Goal: Transaction & Acquisition: Purchase product/service

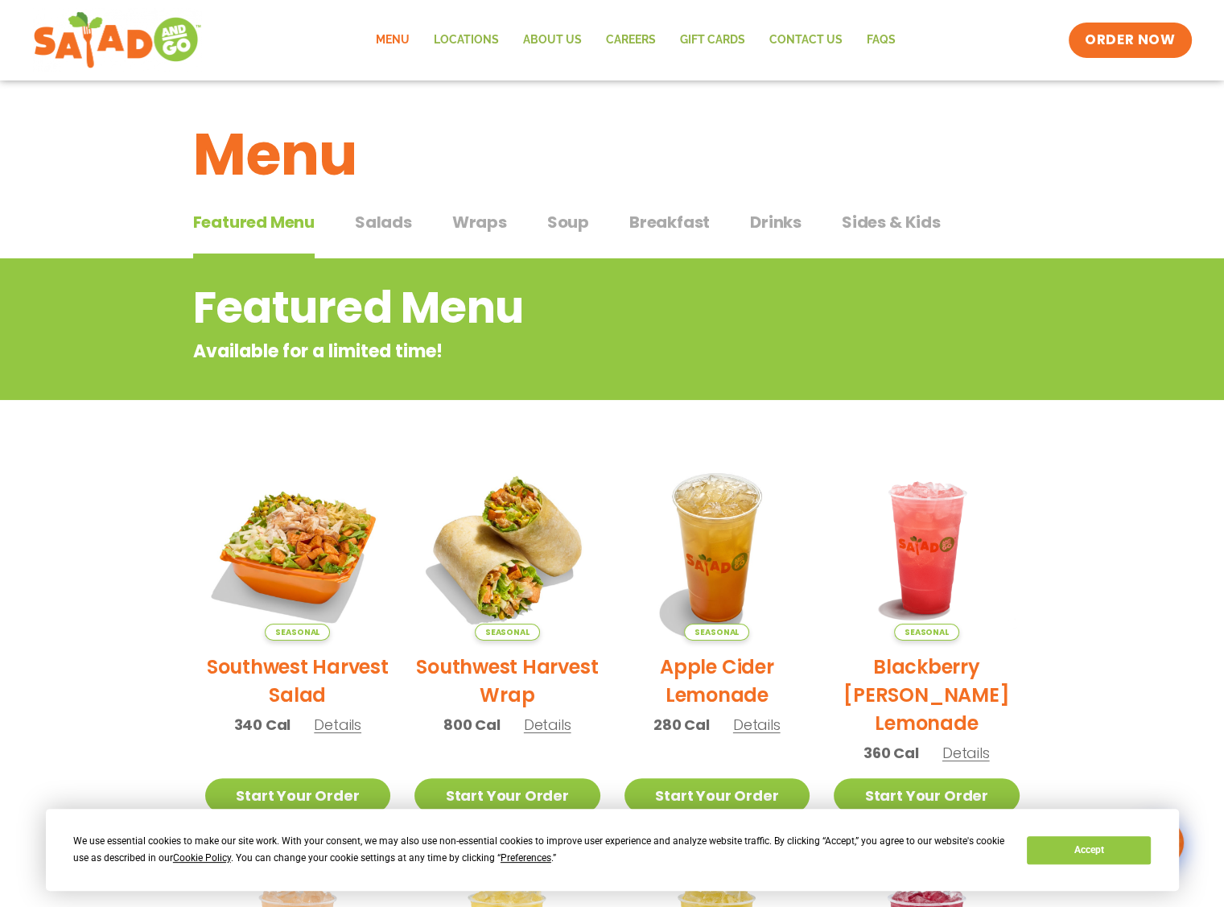
click at [1092, 542] on section "Featured Menu Available for a limited time! Seasonal Southwest Harvest Salad 34…" at bounding box center [612, 749] width 1224 height 982
click at [303, 548] on img at bounding box center [297, 548] width 218 height 218
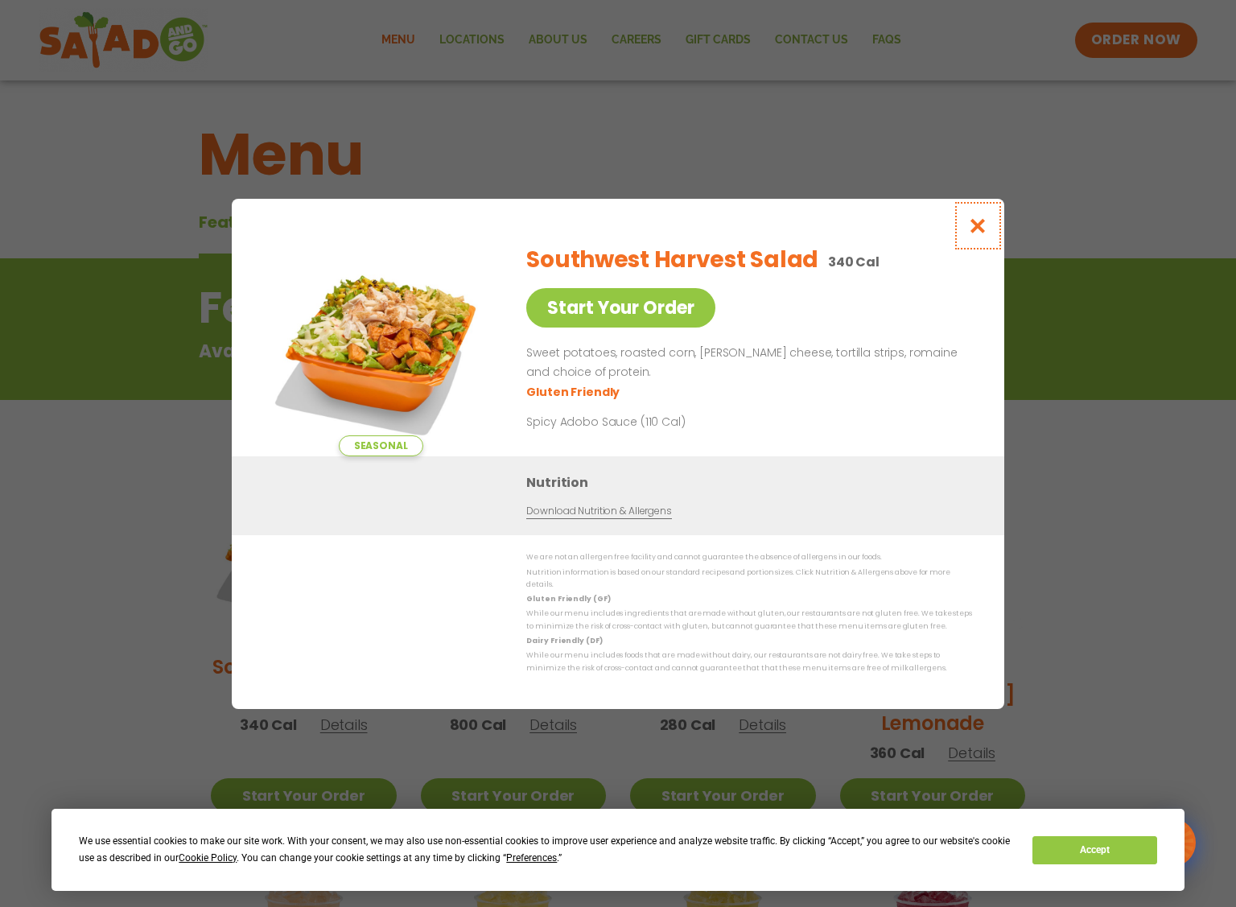
click at [985, 234] on icon "Close modal" at bounding box center [978, 225] width 20 height 17
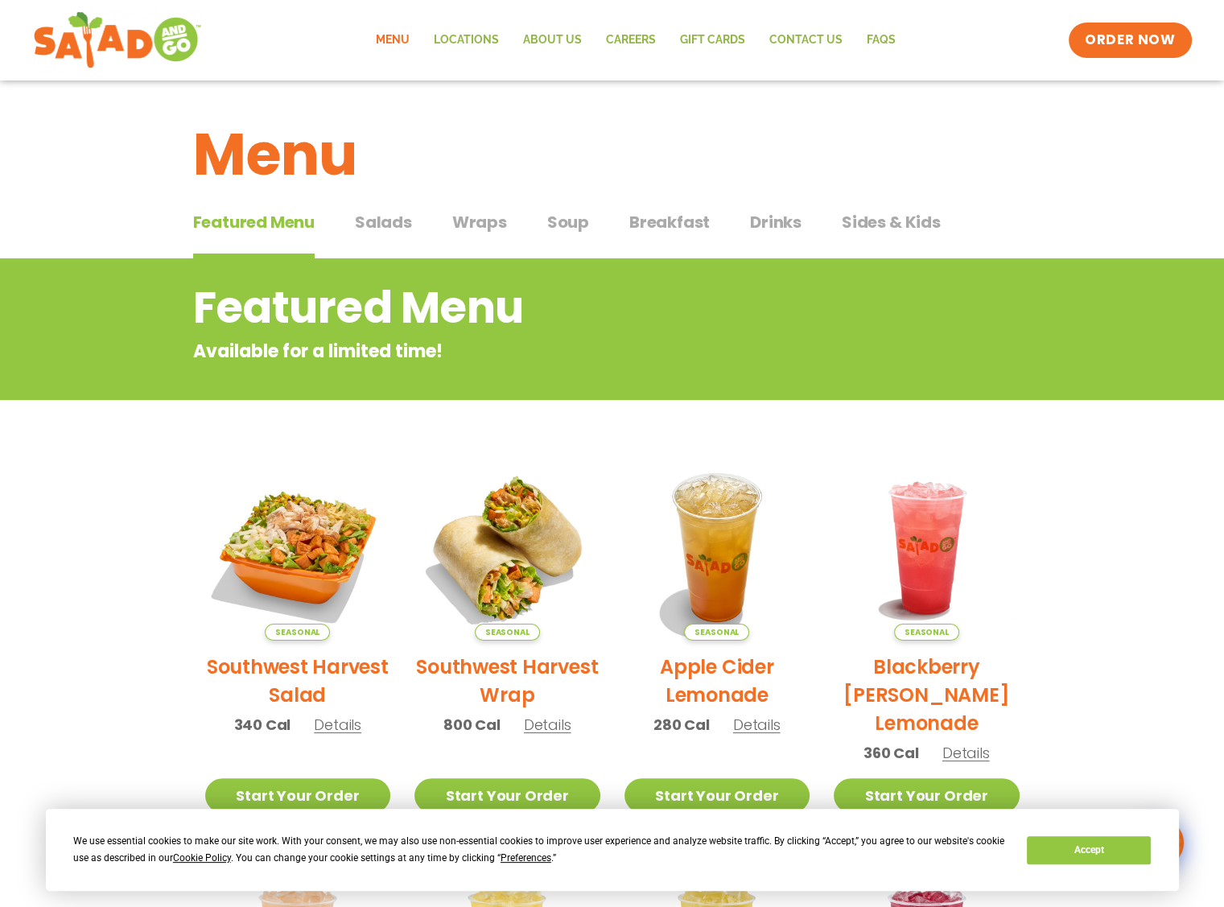
click at [569, 225] on span "Soup" at bounding box center [568, 222] width 42 height 24
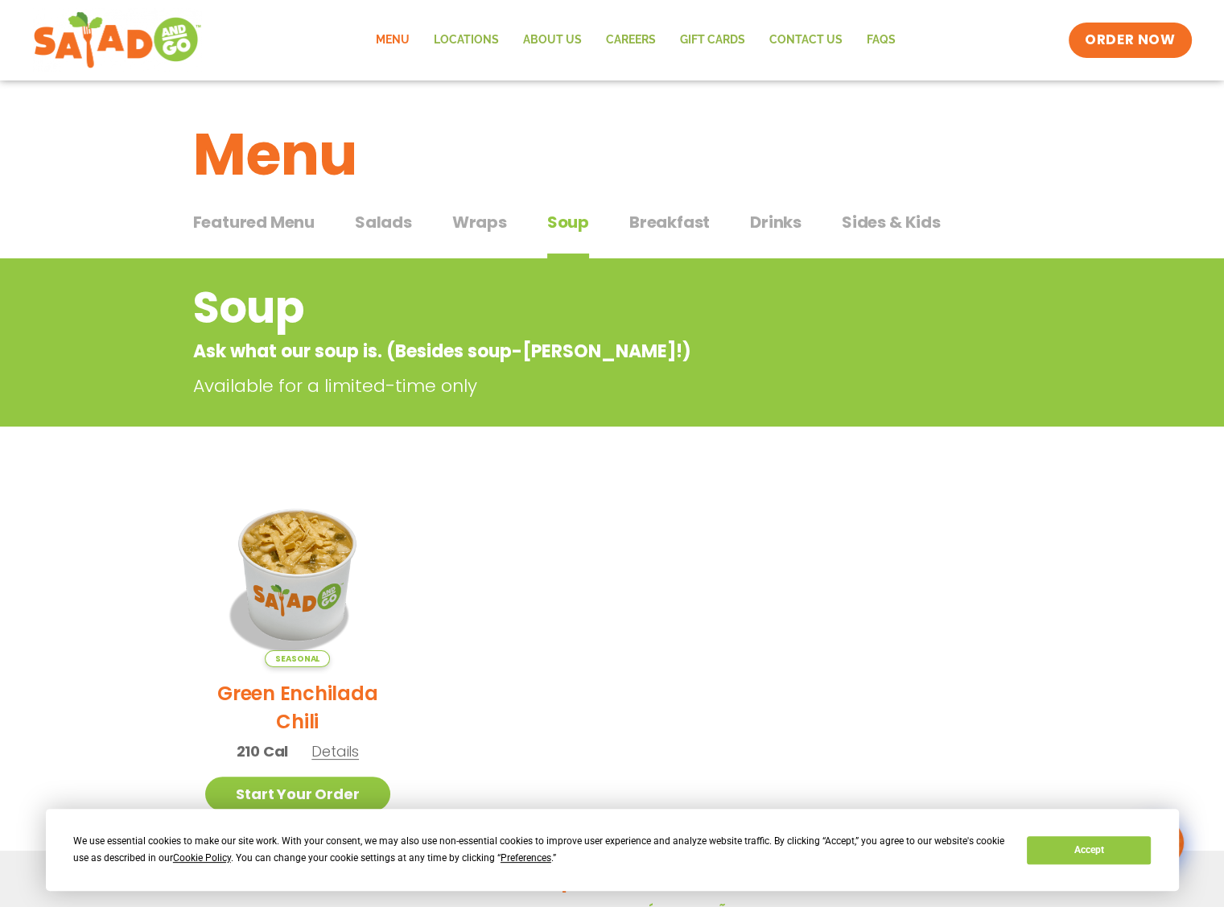
click at [364, 228] on span "Salads" at bounding box center [383, 222] width 57 height 24
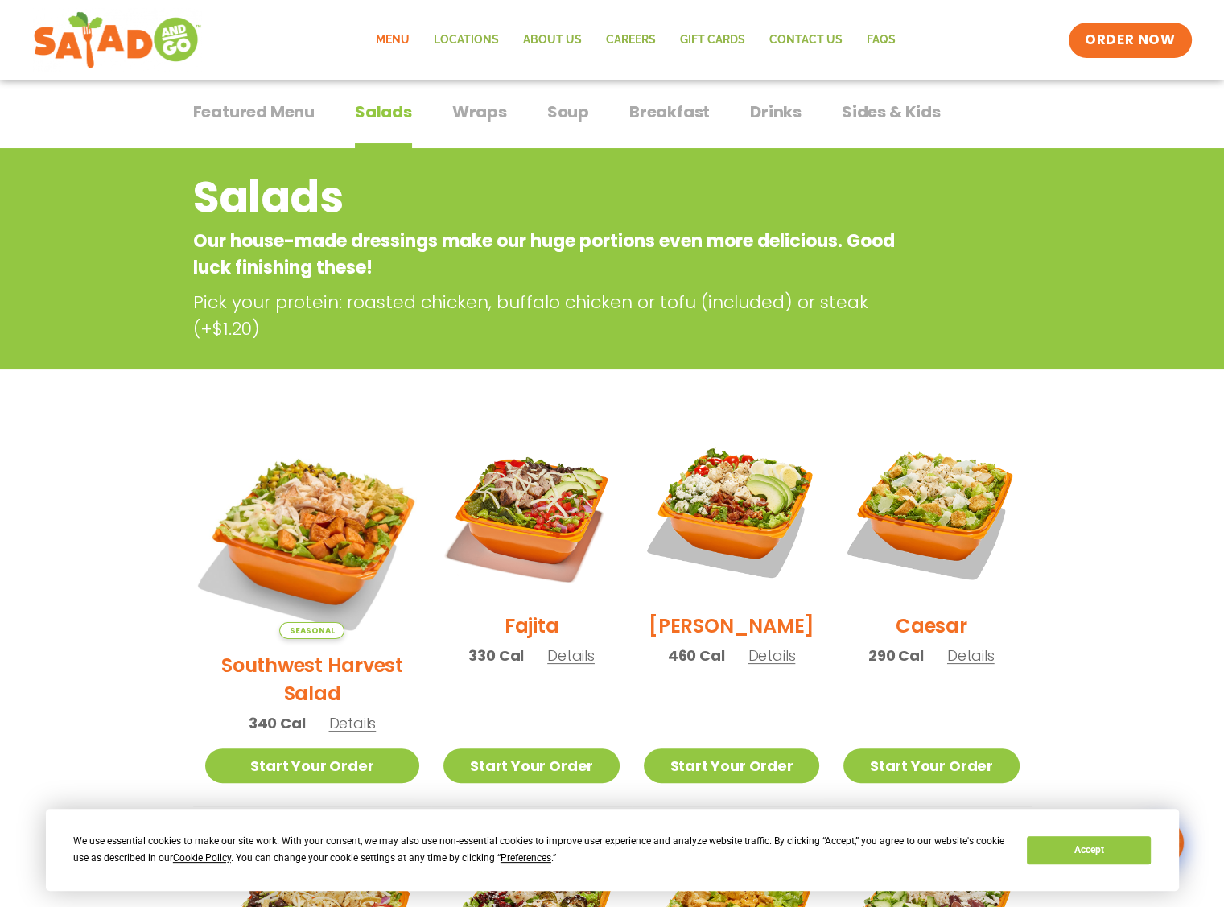
scroll to position [241, 0]
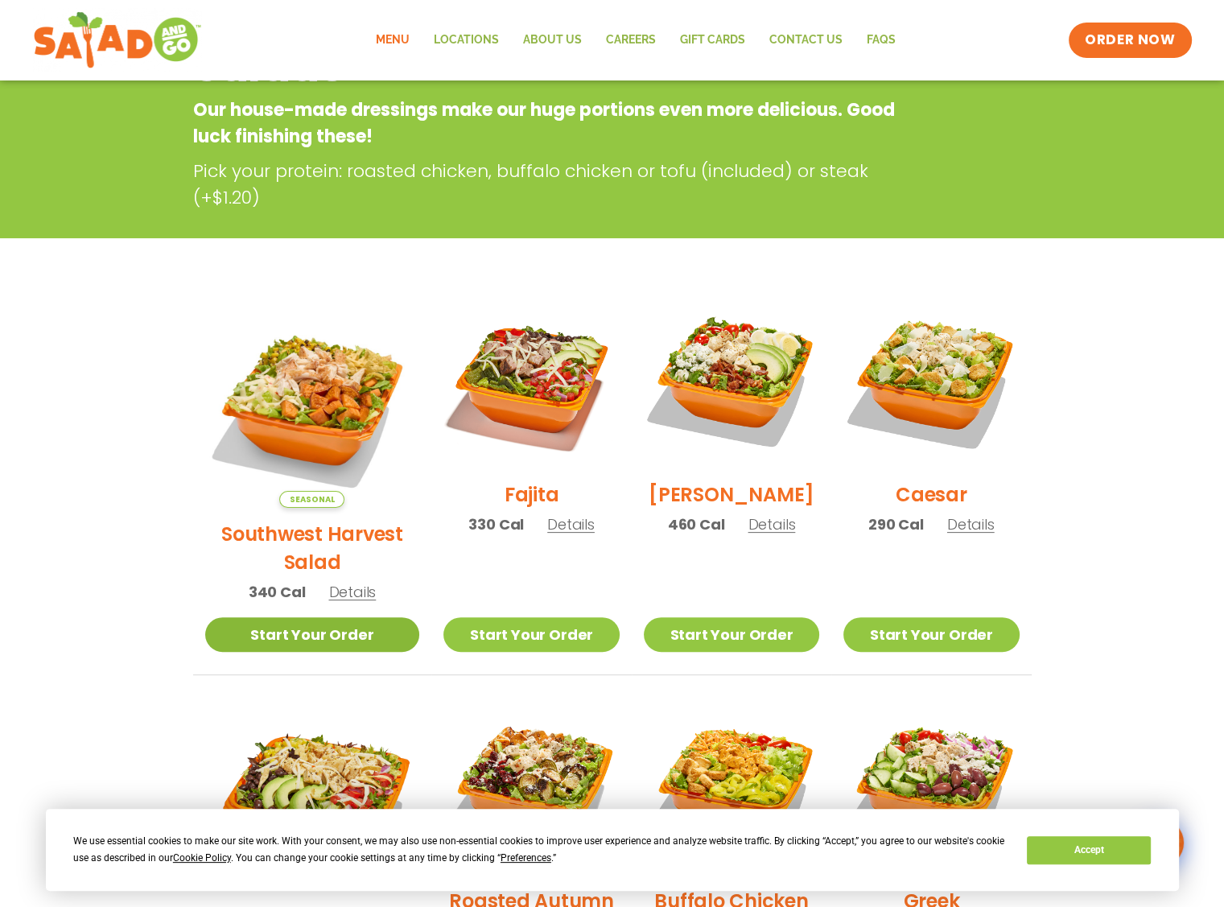
click at [307, 617] on link "Start Your Order" at bounding box center [312, 634] width 215 height 35
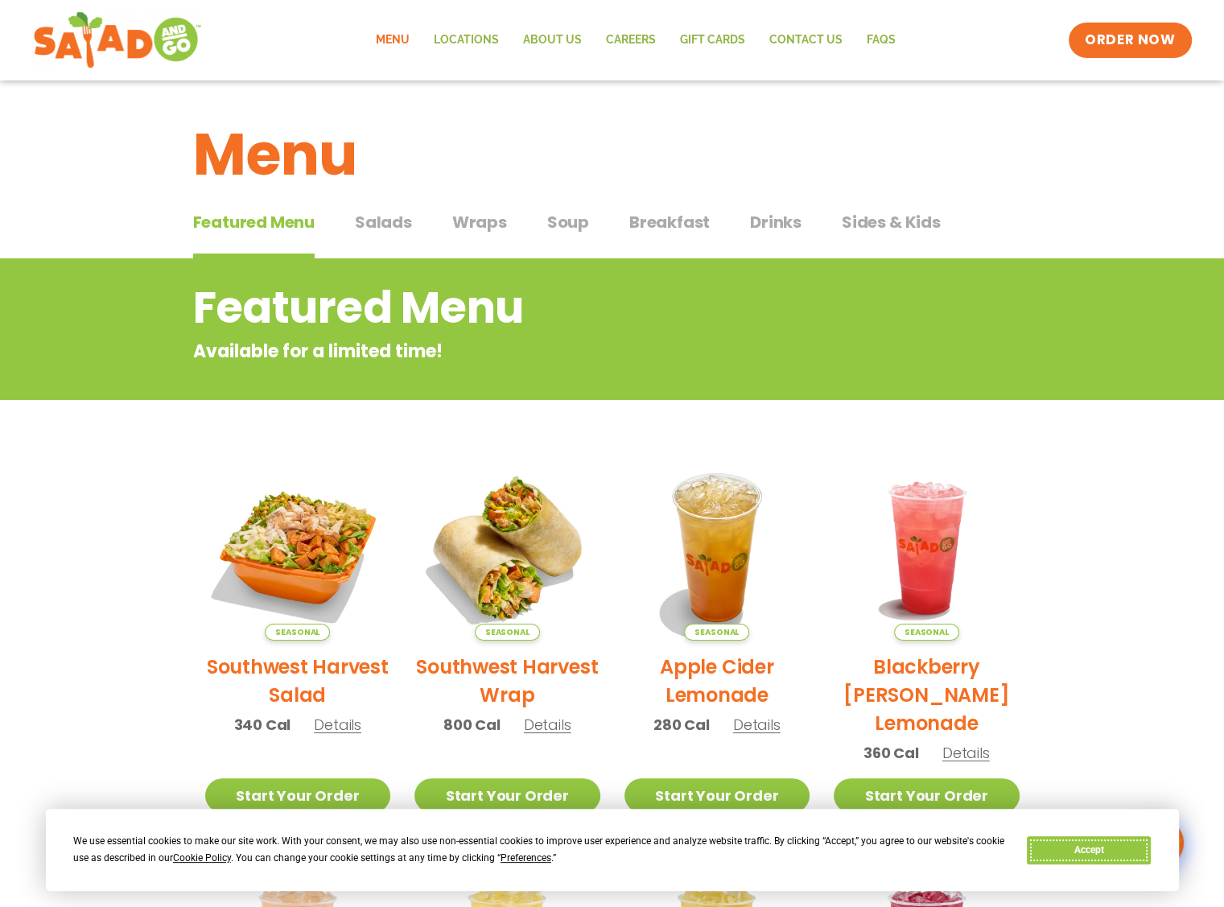
click at [1086, 850] on button "Accept" at bounding box center [1089, 850] width 124 height 28
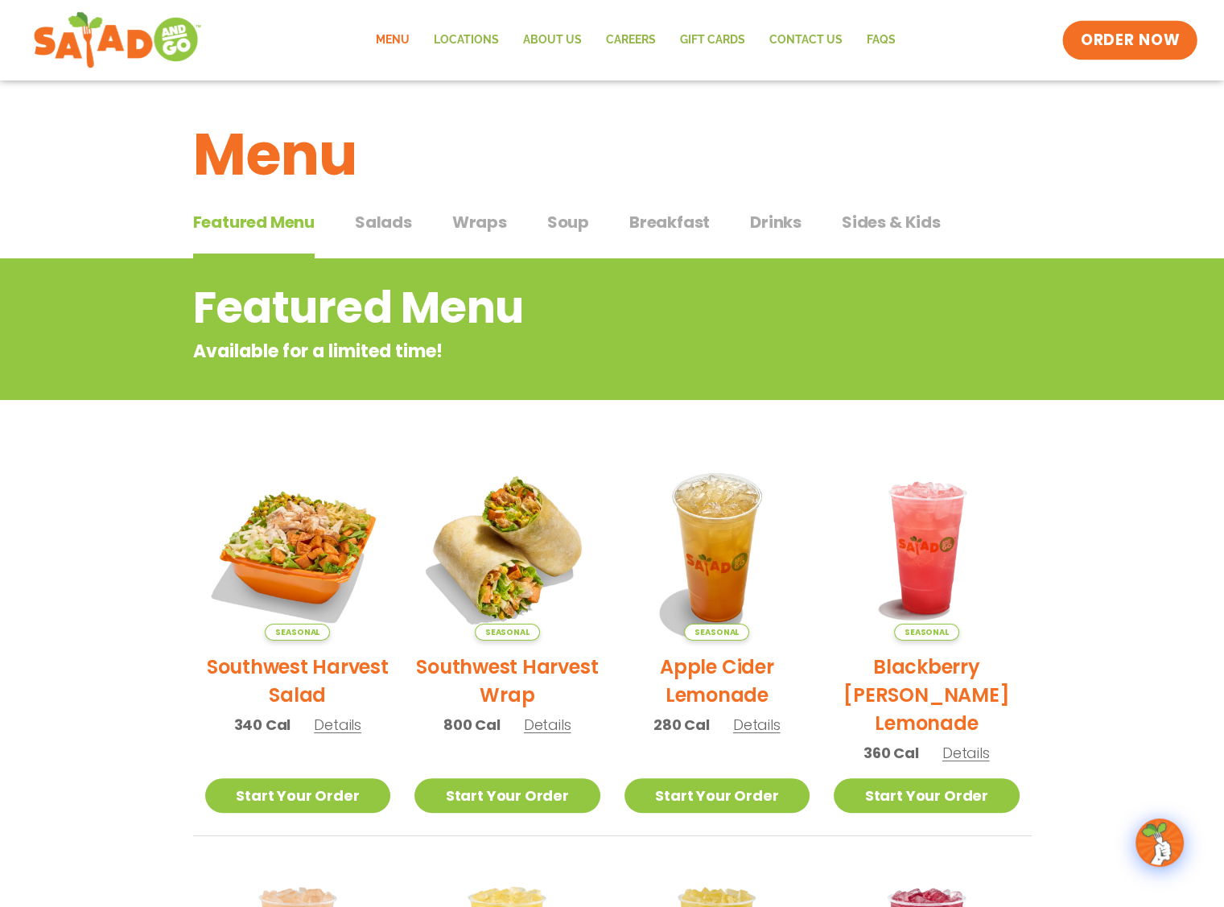
click at [1142, 47] on span "ORDER NOW" at bounding box center [1130, 40] width 100 height 21
